Goal: Task Accomplishment & Management: Use online tool/utility

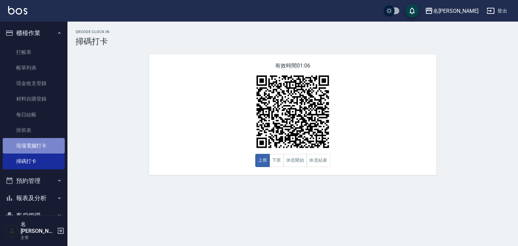
click at [39, 150] on link "現場電腦打卡" at bounding box center [34, 146] width 62 height 16
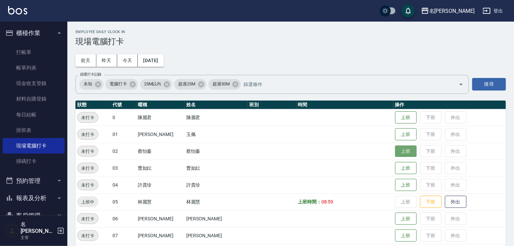
click at [397, 156] on button "上班" at bounding box center [406, 151] width 22 height 12
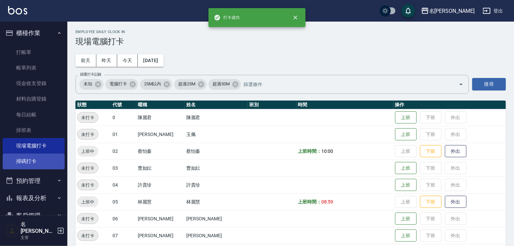
click at [37, 163] on link "掃碼打卡" at bounding box center [34, 161] width 62 height 16
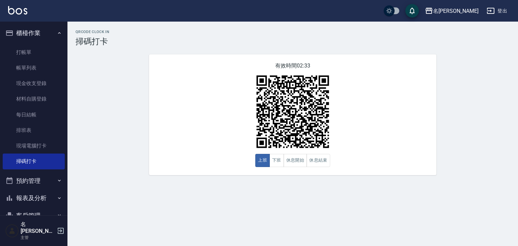
click at [19, 12] on img at bounding box center [17, 10] width 19 height 8
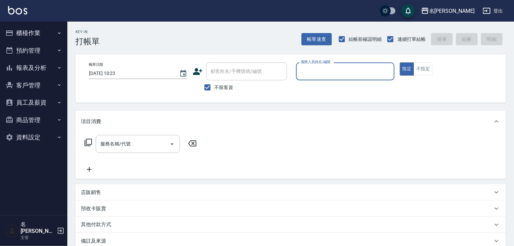
click at [365, 65] on input "服務人員姓名/編號" at bounding box center [345, 71] width 92 height 12
type input "[PERSON_NAME]-09"
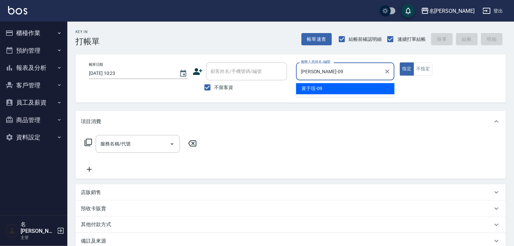
type button "true"
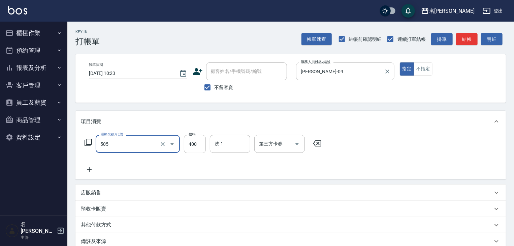
type input "洗髮(505)"
click at [464, 41] on button "結帳" at bounding box center [467, 39] width 22 height 12
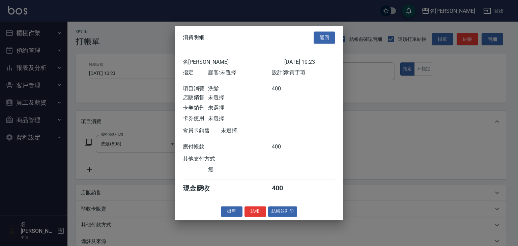
click at [294, 211] on button "結帳並列印" at bounding box center [282, 211] width 29 height 10
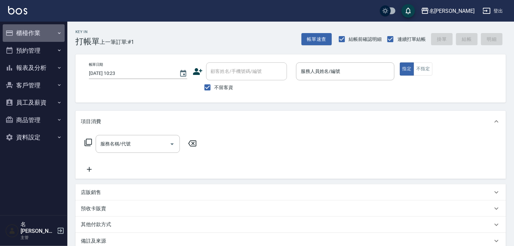
click at [50, 30] on button "櫃檯作業" at bounding box center [34, 33] width 62 height 18
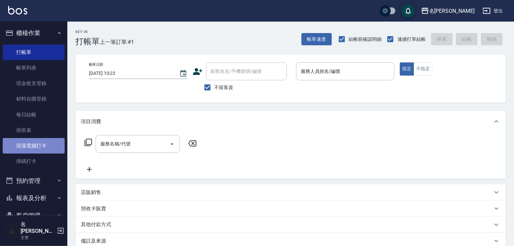
click at [43, 150] on link "現場電腦打卡" at bounding box center [34, 146] width 62 height 16
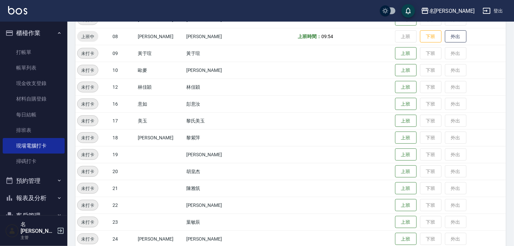
scroll to position [251, 0]
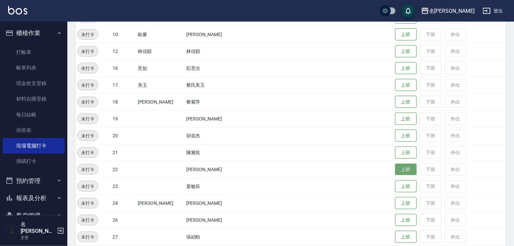
click at [395, 168] on button "上班" at bounding box center [406, 169] width 22 height 12
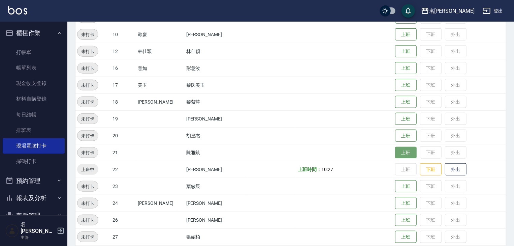
click at [399, 154] on button "上班" at bounding box center [406, 153] width 22 height 12
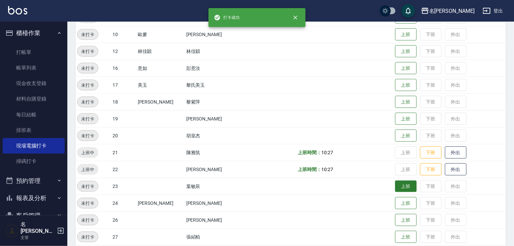
click at [398, 186] on button "上班" at bounding box center [406, 186] width 22 height 12
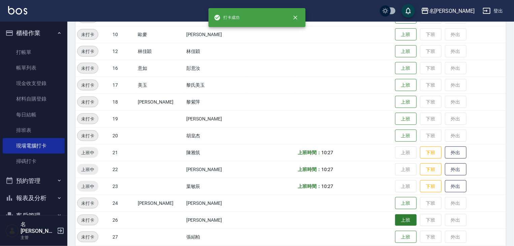
click at [399, 221] on button "上班" at bounding box center [406, 220] width 22 height 12
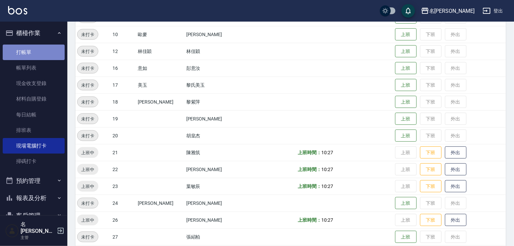
click at [49, 52] on link "打帳單" at bounding box center [34, 52] width 62 height 16
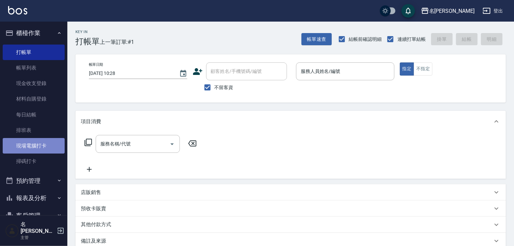
click at [44, 142] on link "現場電腦打卡" at bounding box center [34, 146] width 62 height 16
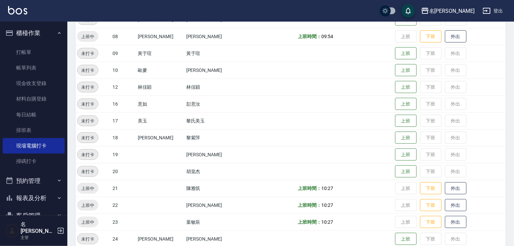
scroll to position [251, 0]
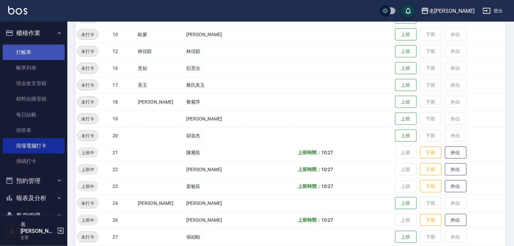
click at [44, 49] on link "打帳單" at bounding box center [34, 52] width 62 height 16
